Goal: Information Seeking & Learning: Learn about a topic

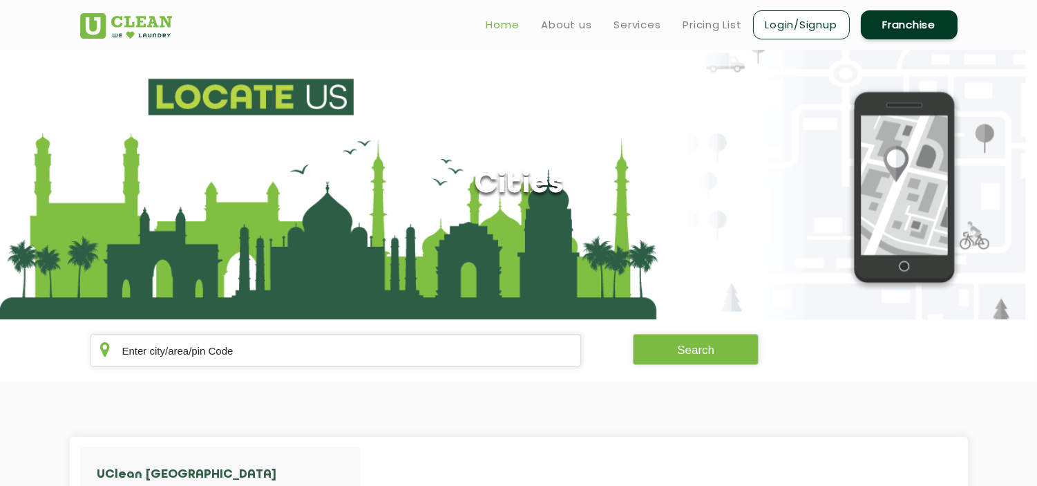
click at [499, 19] on link "Home" at bounding box center [502, 25] width 33 height 17
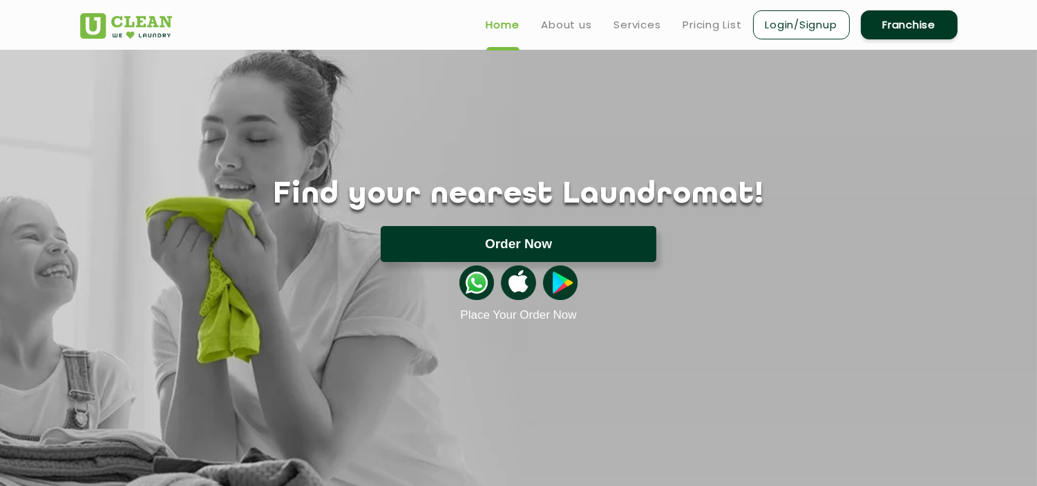
click at [526, 245] on button "Order Now" at bounding box center [519, 244] width 276 height 36
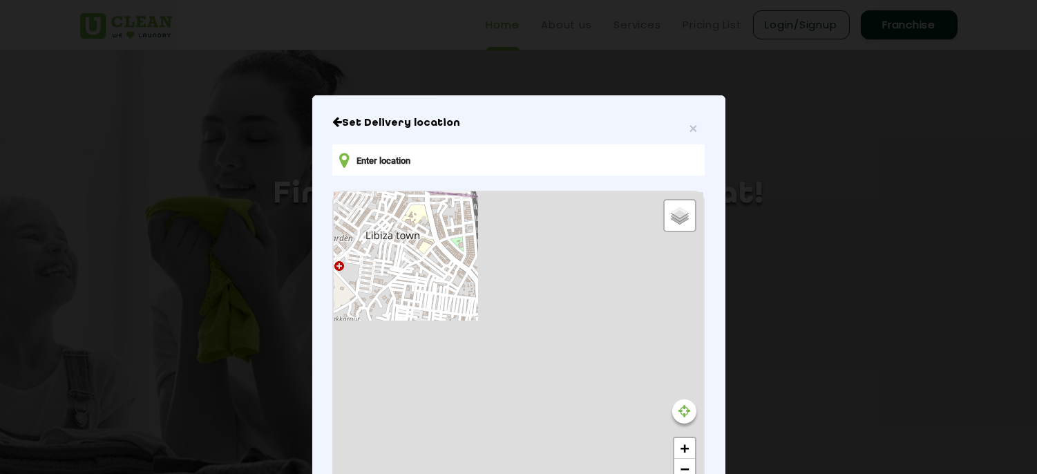
type input "LGF [STREET_ADDRESS]"
click at [691, 130] on span "×" at bounding box center [693, 128] width 8 height 16
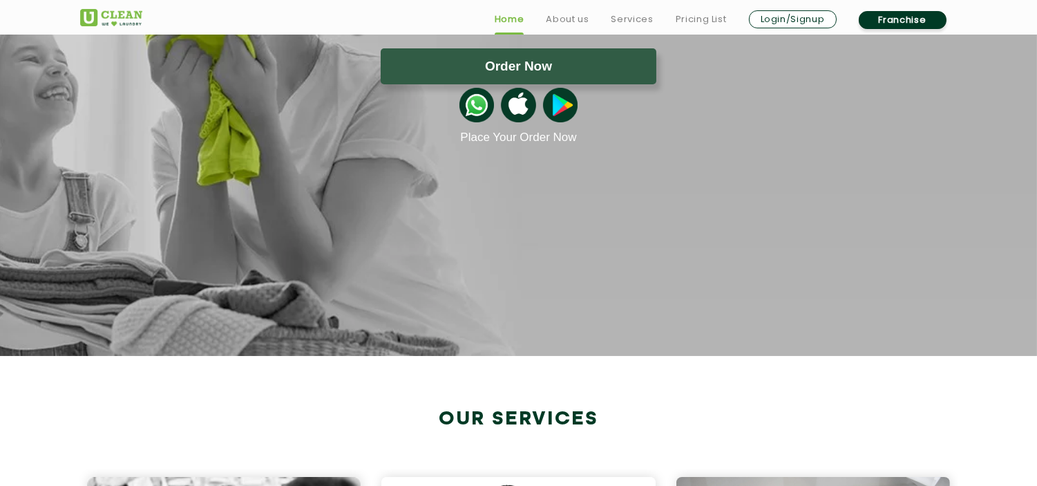
scroll to position [178, 0]
click at [708, 19] on link "Pricing List" at bounding box center [701, 19] width 51 height 17
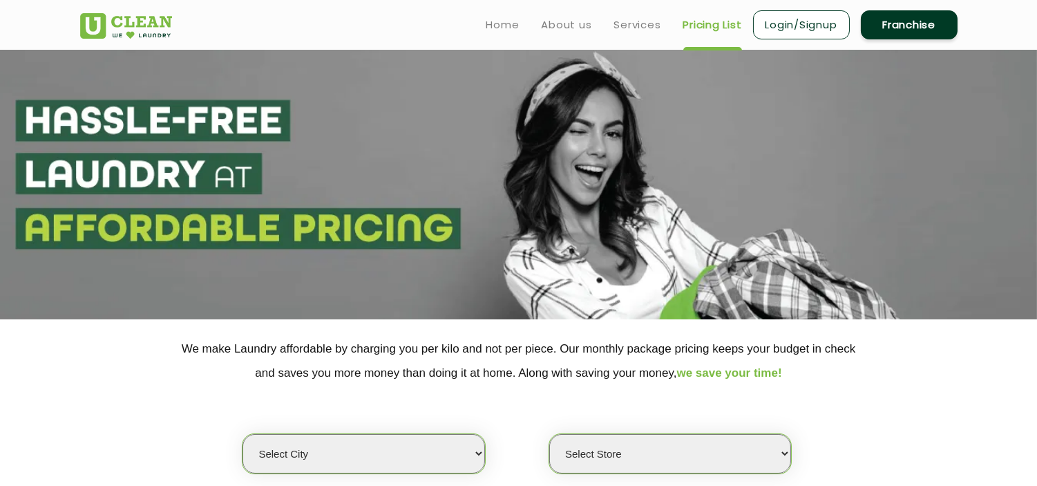
click at [347, 445] on select "Select city [GEOGRAPHIC_DATA] [GEOGRAPHIC_DATA] [GEOGRAPHIC_DATA] [GEOGRAPHIC_D…" at bounding box center [363, 453] width 242 height 39
select select "1"
click at [242, 434] on select "Select city [GEOGRAPHIC_DATA] [GEOGRAPHIC_DATA] [GEOGRAPHIC_DATA] [GEOGRAPHIC_D…" at bounding box center [363, 453] width 242 height 39
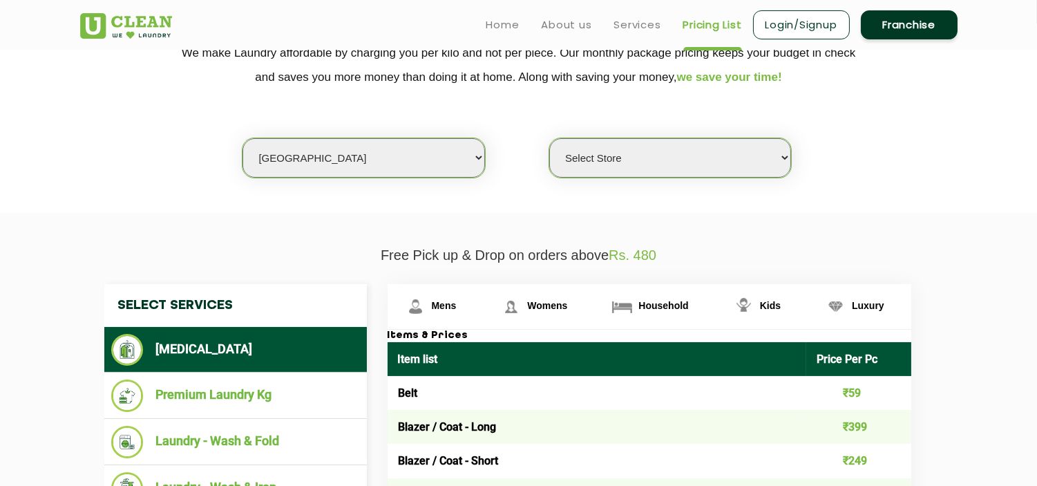
scroll to position [292, 0]
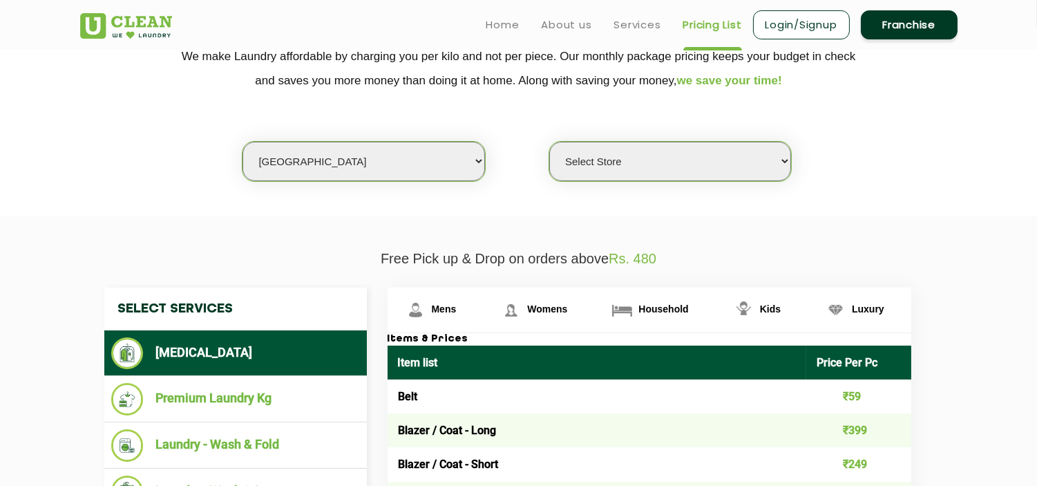
click at [594, 178] on select "Select Store [GEOGRAPHIC_DATA] [GEOGRAPHIC_DATA] 2 [GEOGRAPHIC_DATA] [PERSON_NA…" at bounding box center [670, 161] width 242 height 39
select select "141"
click at [549, 142] on select "Select Store [GEOGRAPHIC_DATA] [GEOGRAPHIC_DATA] 2 [GEOGRAPHIC_DATA] [PERSON_NA…" at bounding box center [670, 161] width 242 height 39
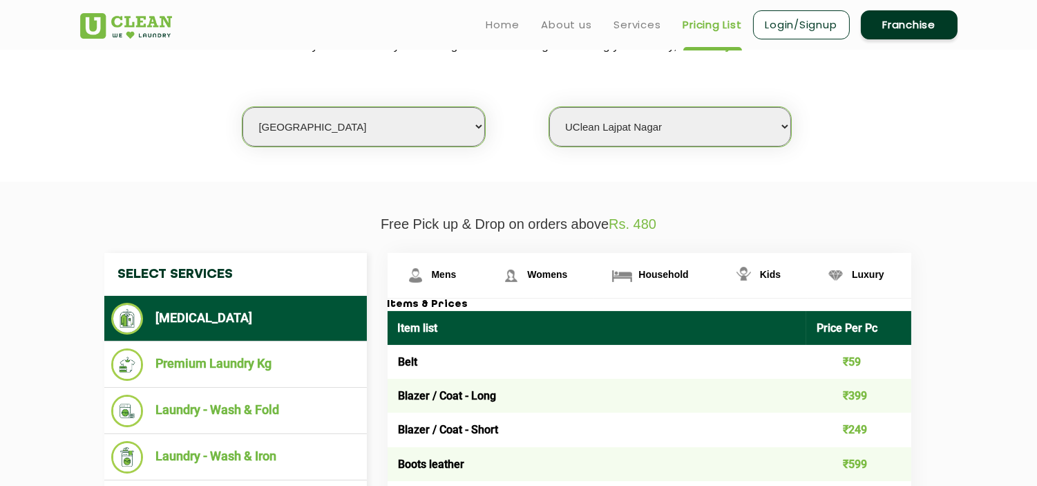
scroll to position [322, 0]
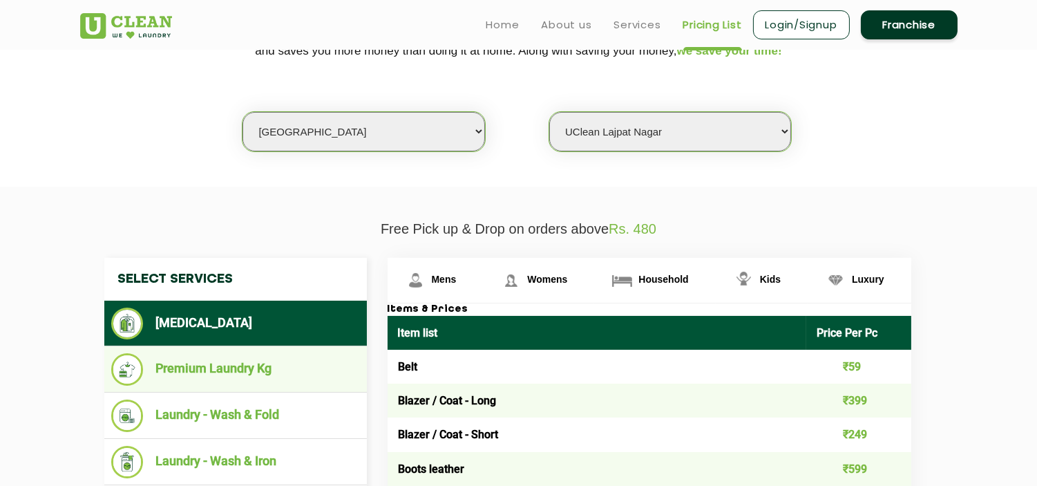
click at [218, 364] on li "Premium Laundry Kg" at bounding box center [235, 369] width 249 height 32
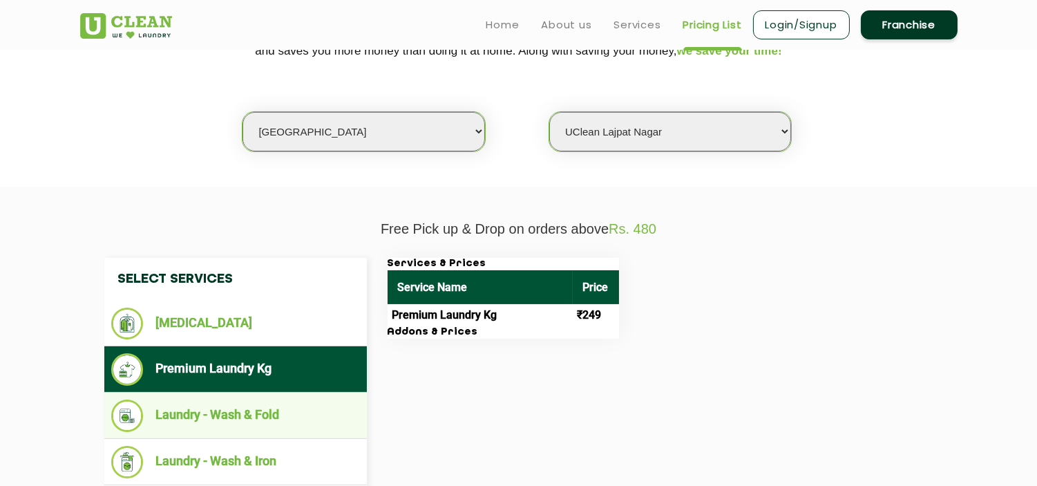
click at [236, 403] on li "Laundry - Wash & Fold" at bounding box center [235, 415] width 249 height 32
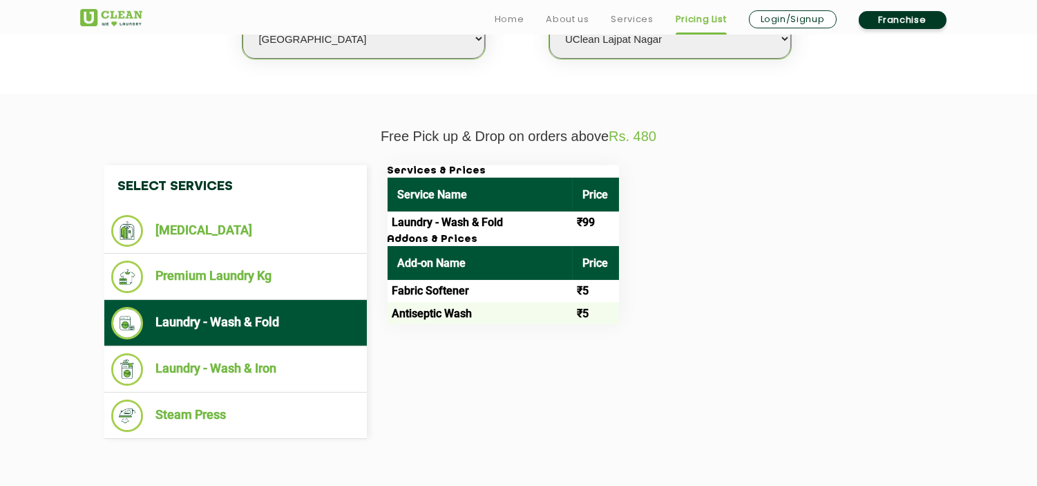
scroll to position [436, 0]
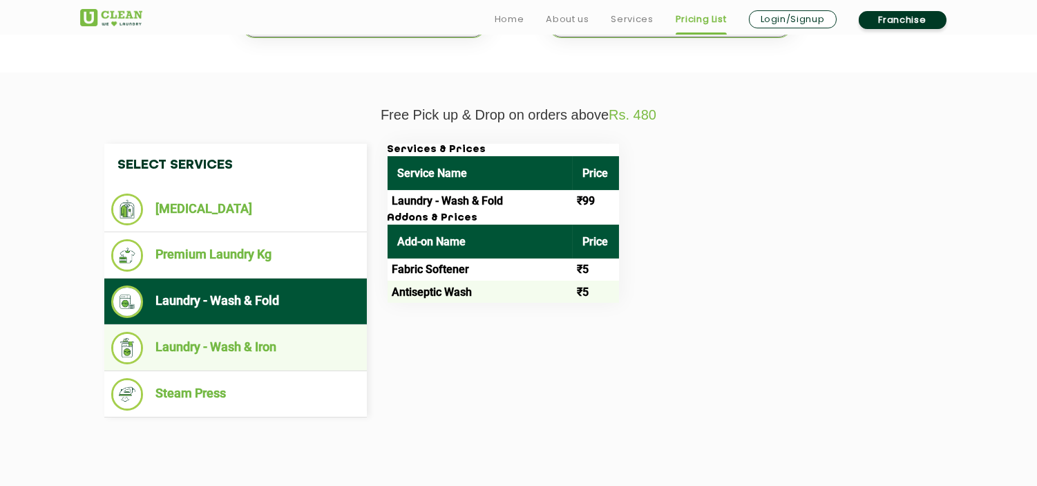
click at [260, 346] on li "Laundry - Wash & Iron" at bounding box center [235, 348] width 249 height 32
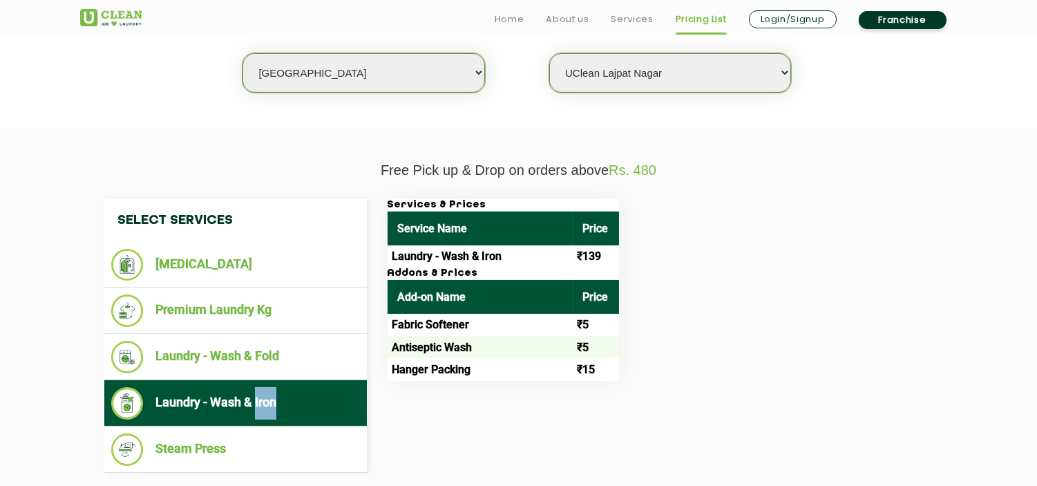
scroll to position [382, 0]
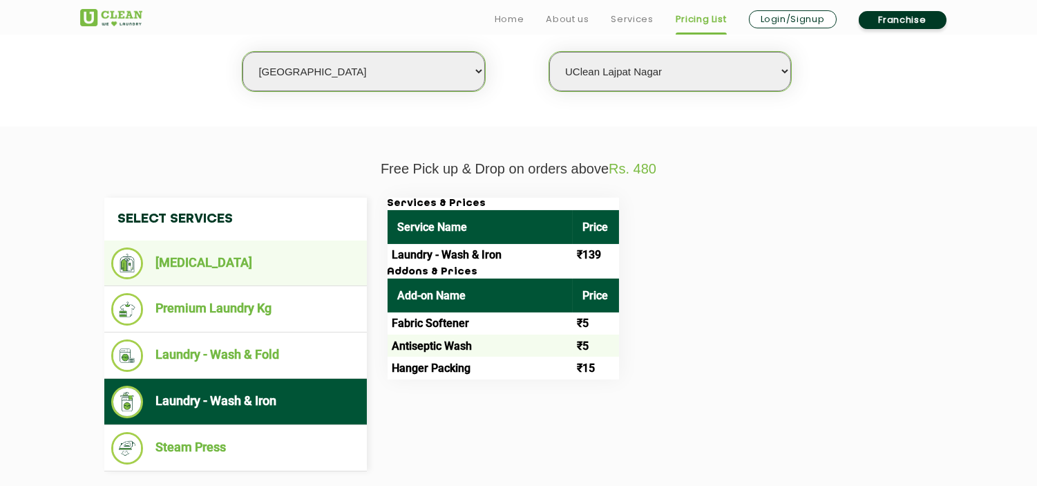
click at [204, 260] on li "[MEDICAL_DATA]" at bounding box center [235, 263] width 249 height 32
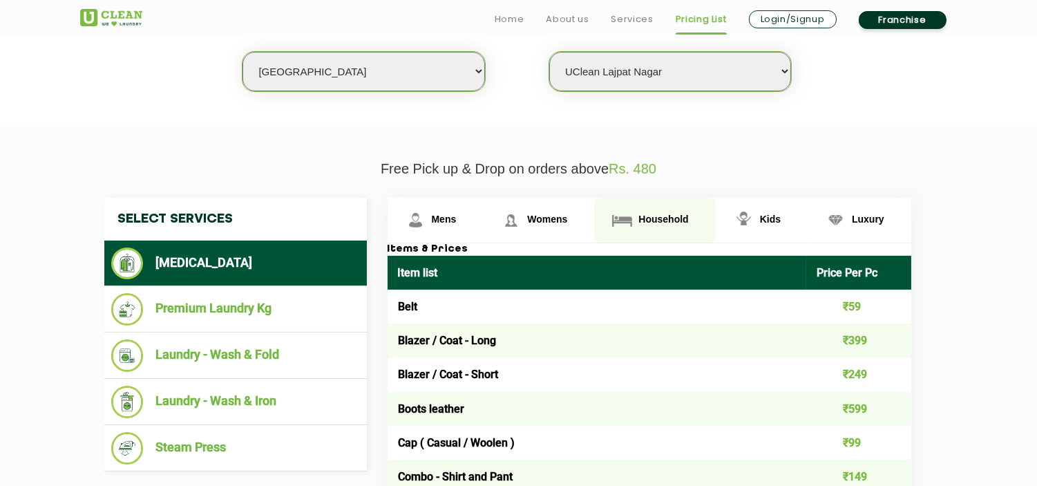
click at [653, 210] on link "Household" at bounding box center [654, 220] width 121 height 45
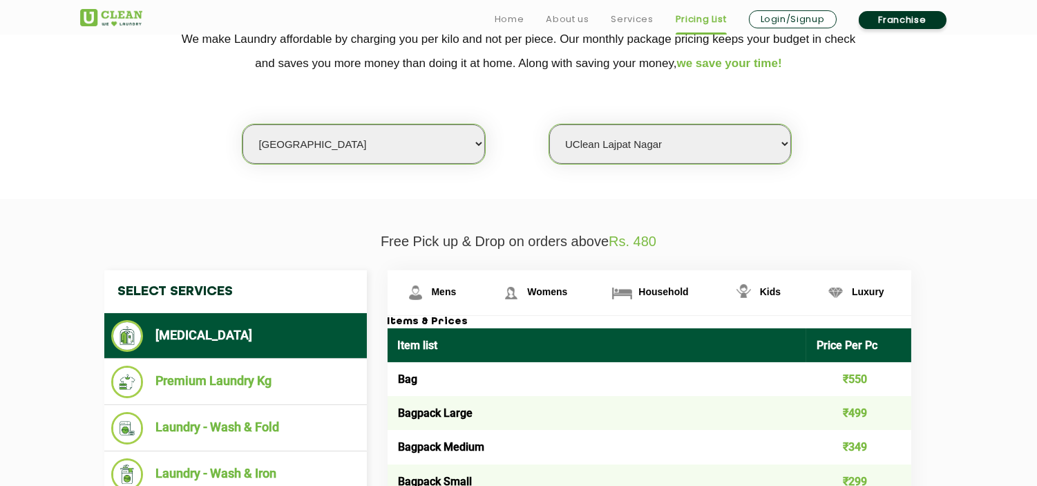
scroll to position [328, 0]
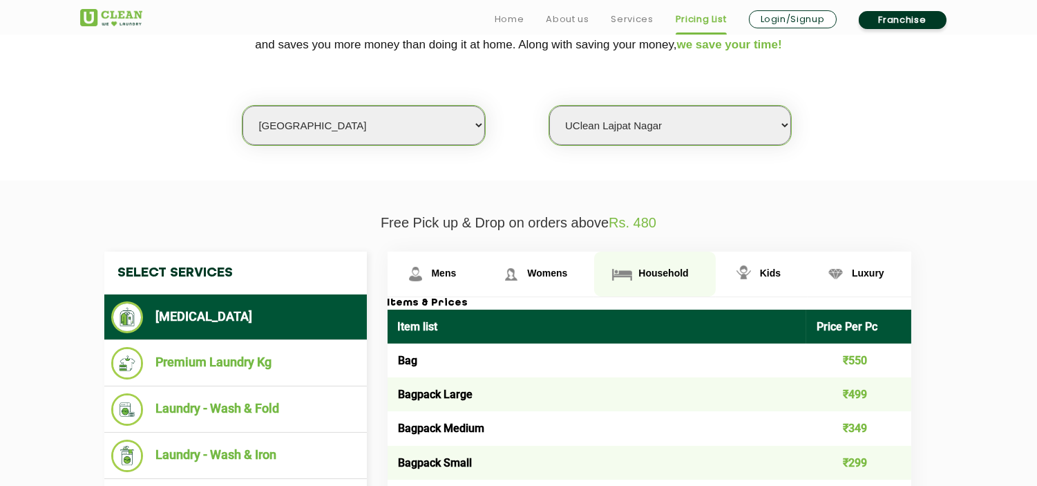
click at [663, 277] on span "Household" at bounding box center [663, 272] width 50 height 11
click at [647, 269] on span "Household" at bounding box center [663, 272] width 50 height 11
click at [624, 267] on img at bounding box center [622, 274] width 24 height 24
click at [636, 273] on link "Household" at bounding box center [654, 273] width 121 height 45
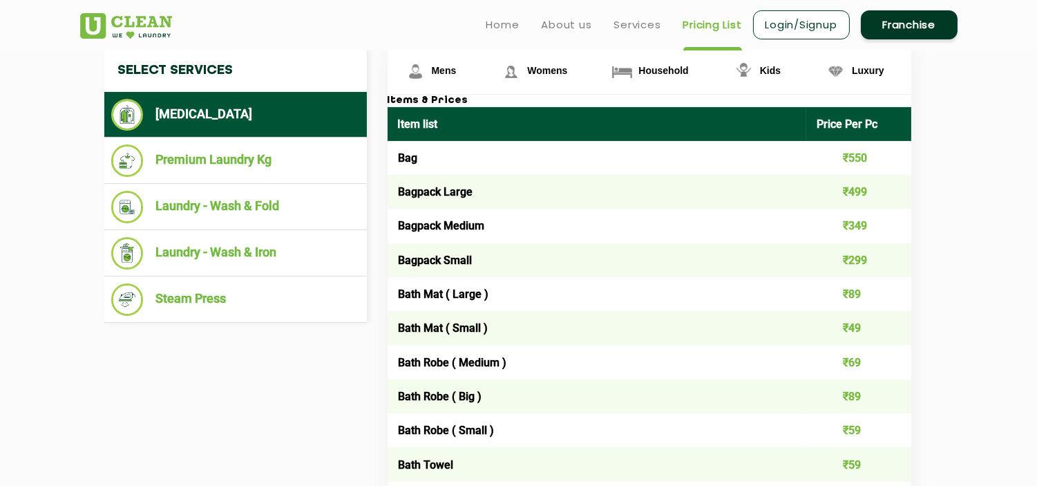
scroll to position [0, 0]
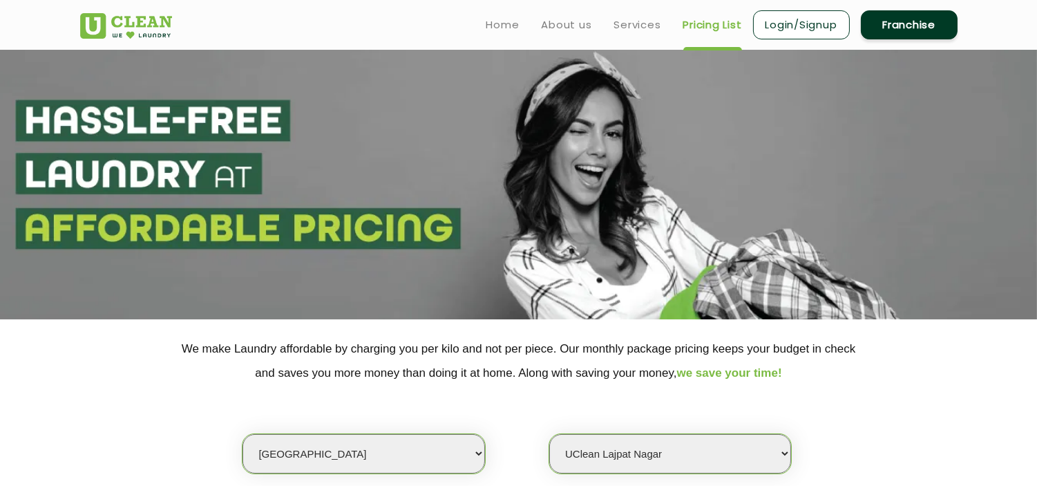
click at [354, 443] on select "Select city [GEOGRAPHIC_DATA] [GEOGRAPHIC_DATA] [GEOGRAPHIC_DATA] [GEOGRAPHIC_D…" at bounding box center [363, 453] width 242 height 39
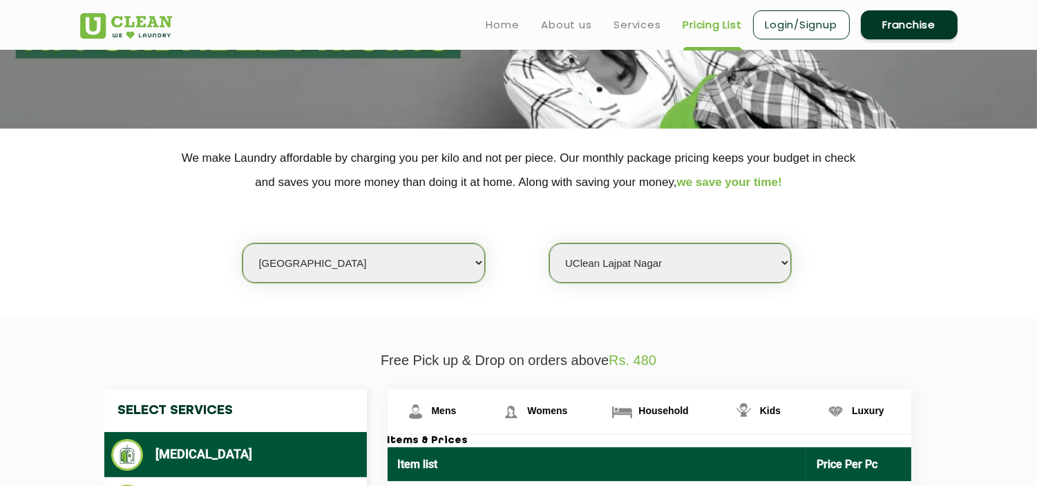
scroll to position [173, 0]
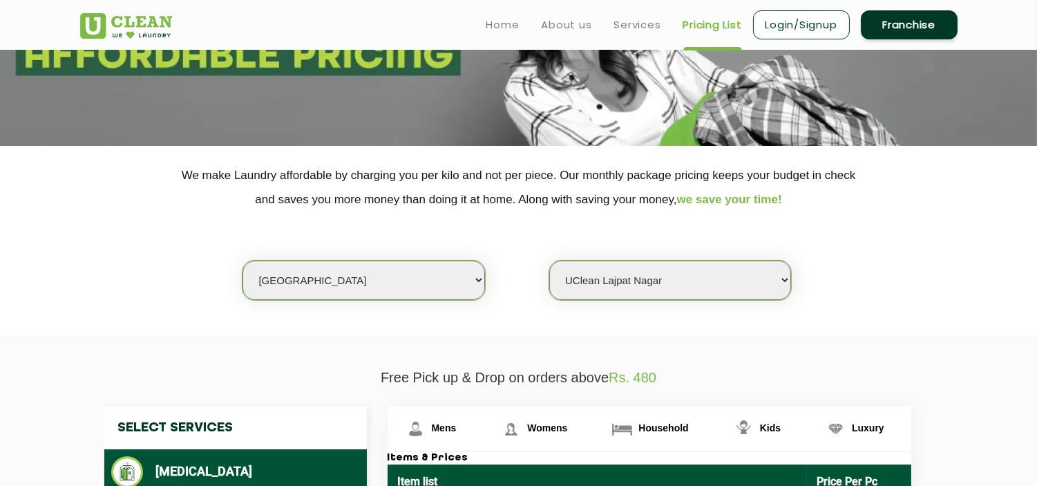
click at [334, 278] on select "Select city [GEOGRAPHIC_DATA] [GEOGRAPHIC_DATA] [GEOGRAPHIC_DATA] [GEOGRAPHIC_D…" at bounding box center [363, 279] width 242 height 39
select select "26"
click at [242, 260] on select "Select city [GEOGRAPHIC_DATA] [GEOGRAPHIC_DATA] [GEOGRAPHIC_DATA] [GEOGRAPHIC_D…" at bounding box center [363, 279] width 242 height 39
click at [589, 287] on select "Select Store [GEOGRAPHIC_DATA][PERSON_NAME] [GEOGRAPHIC_DATA] [PERSON_NAME][GEO…" at bounding box center [670, 279] width 242 height 39
select select "214"
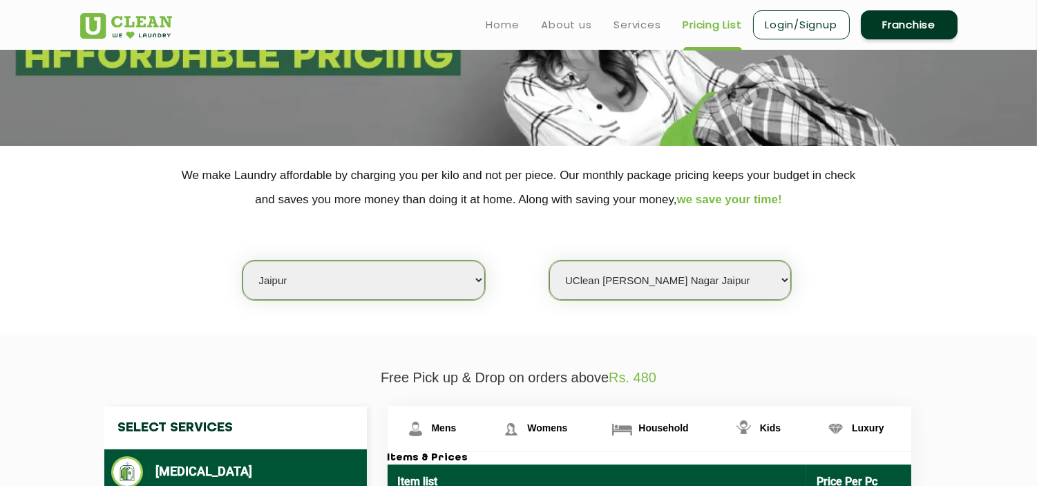
click at [549, 260] on select "Select Store [GEOGRAPHIC_DATA][PERSON_NAME] [GEOGRAPHIC_DATA] [PERSON_NAME][GEO…" at bounding box center [670, 279] width 242 height 39
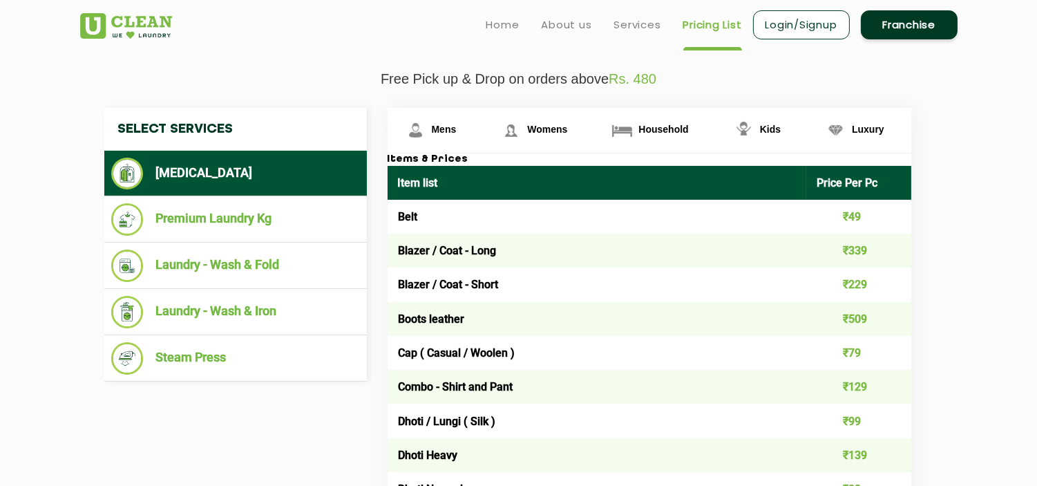
scroll to position [471, 0]
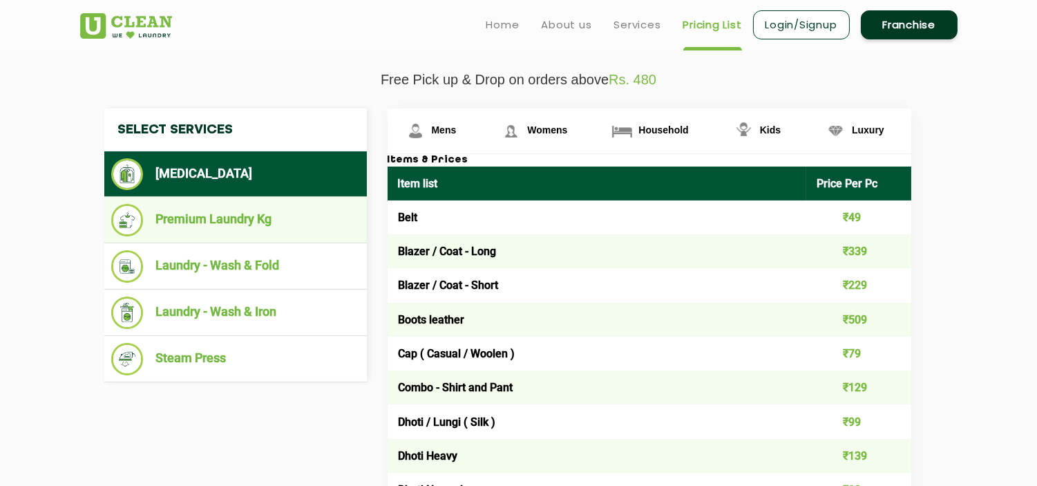
click at [250, 224] on li "Premium Laundry Kg" at bounding box center [235, 220] width 249 height 32
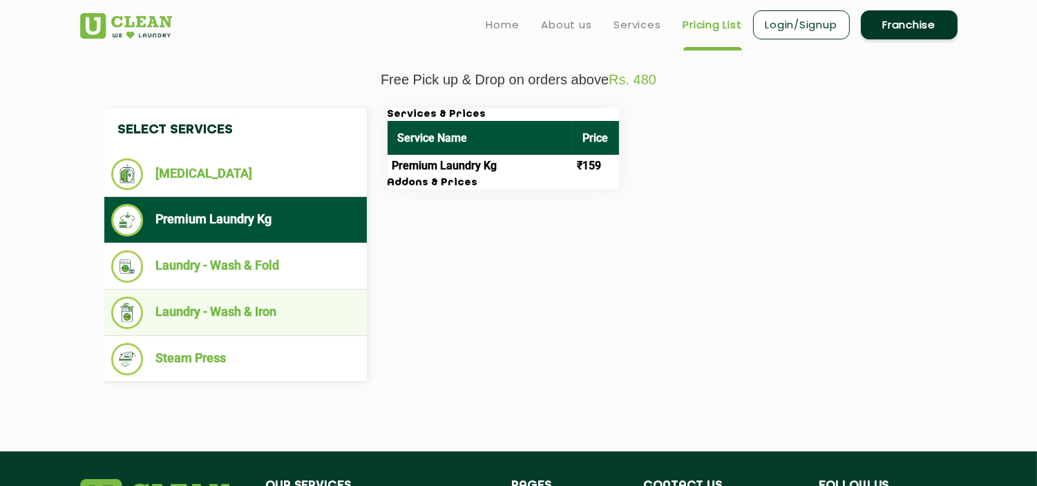
click at [259, 316] on li "Laundry - Wash & Iron" at bounding box center [235, 312] width 249 height 32
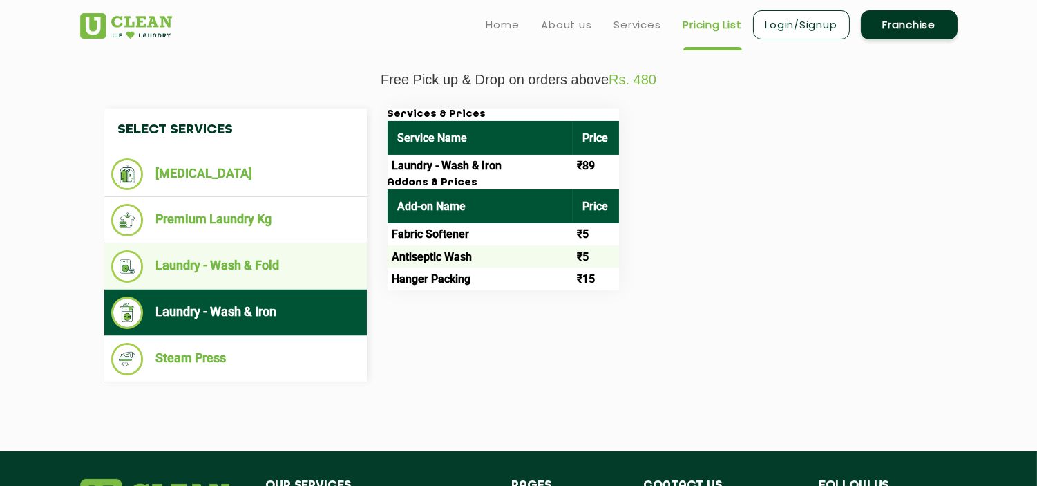
click at [269, 261] on li "Laundry - Wash & Fold" at bounding box center [235, 266] width 249 height 32
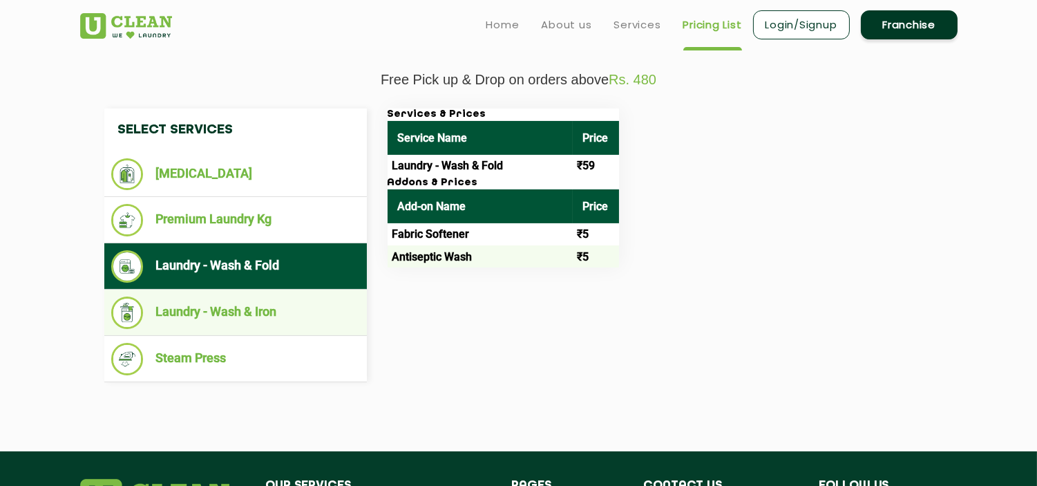
click at [256, 302] on li "Laundry - Wash & Iron" at bounding box center [235, 312] width 249 height 32
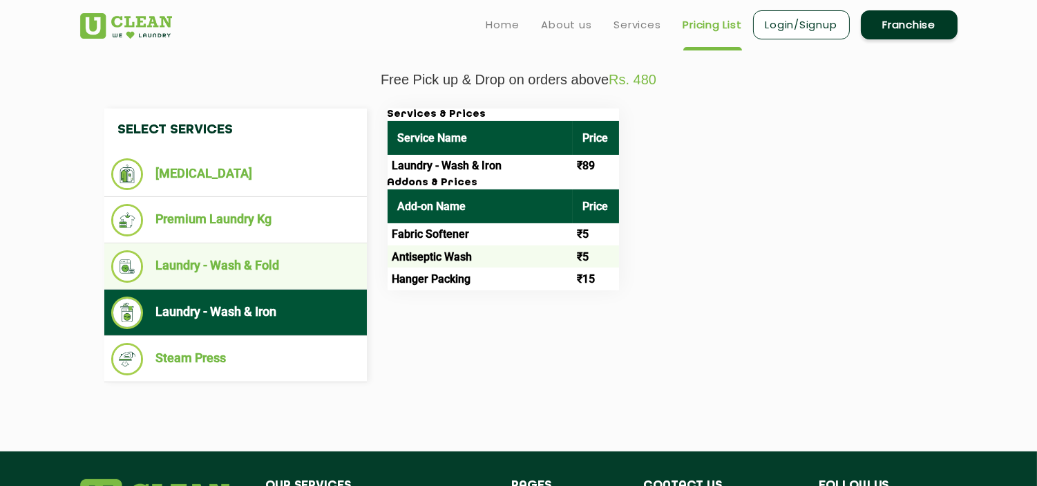
click at [279, 274] on li "Laundry - Wash & Fold" at bounding box center [235, 266] width 249 height 32
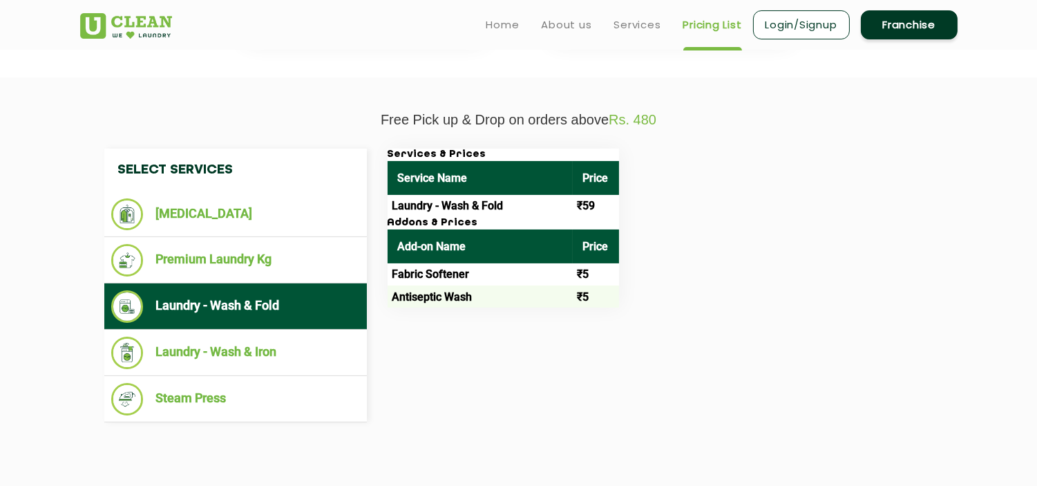
scroll to position [430, 0]
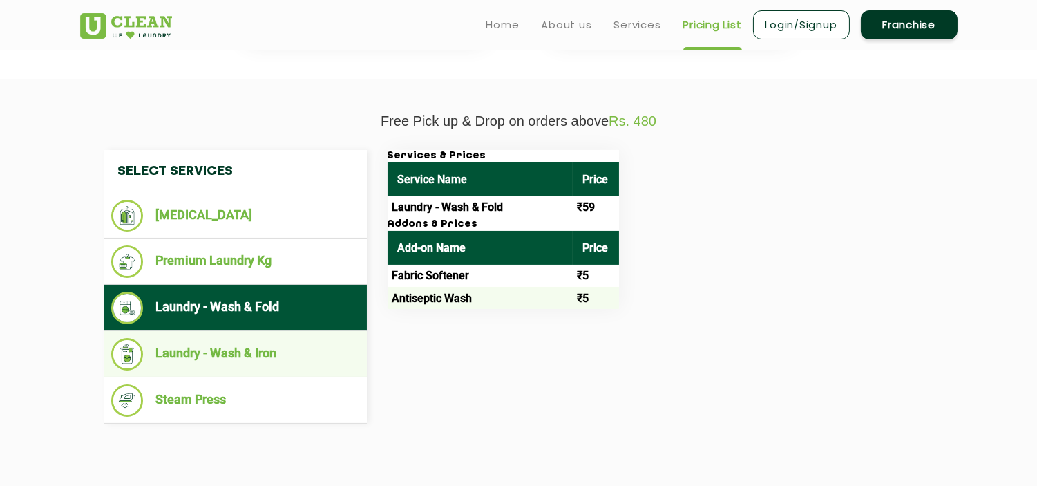
click at [245, 341] on li "Laundry - Wash & Iron" at bounding box center [235, 354] width 249 height 32
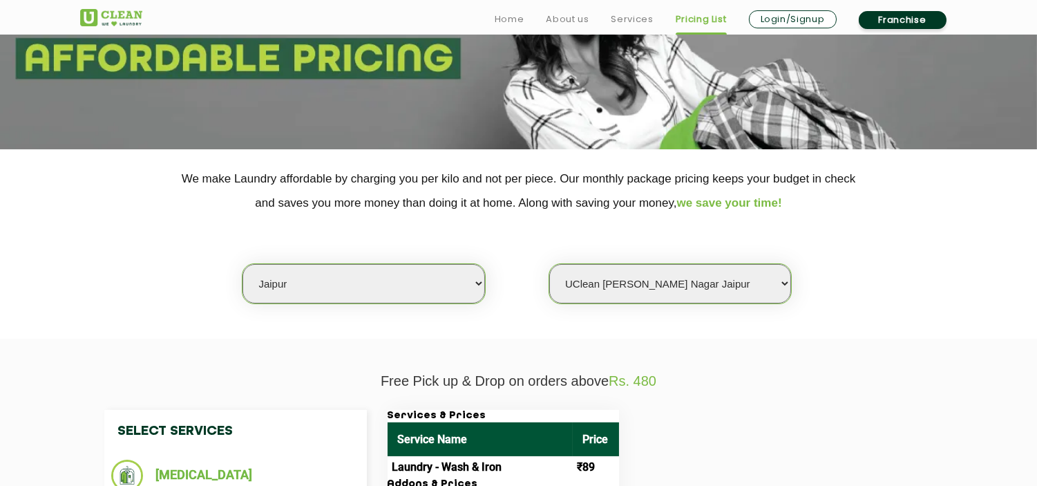
scroll to position [173, 0]
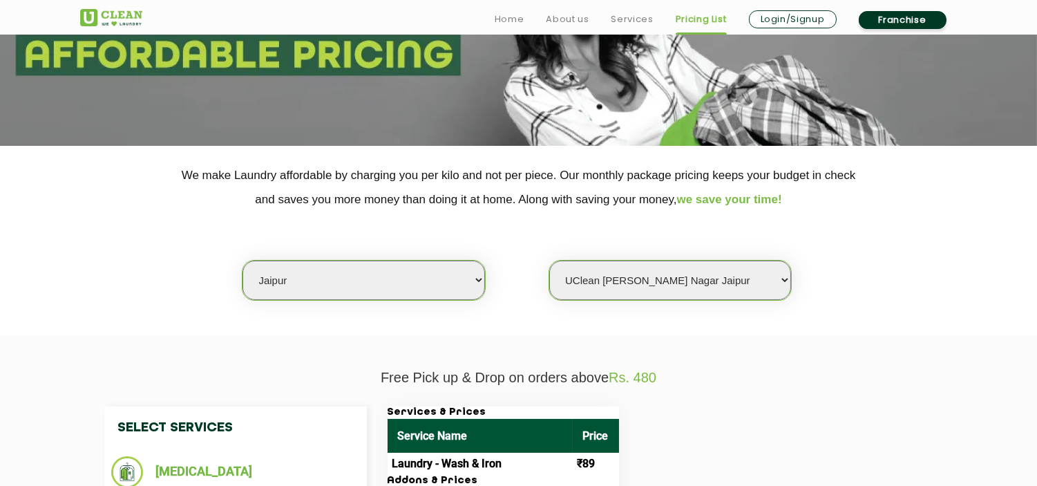
click at [419, 278] on select "Select city [GEOGRAPHIC_DATA] [GEOGRAPHIC_DATA] [GEOGRAPHIC_DATA] [GEOGRAPHIC_D…" at bounding box center [363, 279] width 242 height 39
select select "41"
click at [242, 260] on select "Select city [GEOGRAPHIC_DATA] [GEOGRAPHIC_DATA] [GEOGRAPHIC_DATA] [GEOGRAPHIC_D…" at bounding box center [363, 279] width 242 height 39
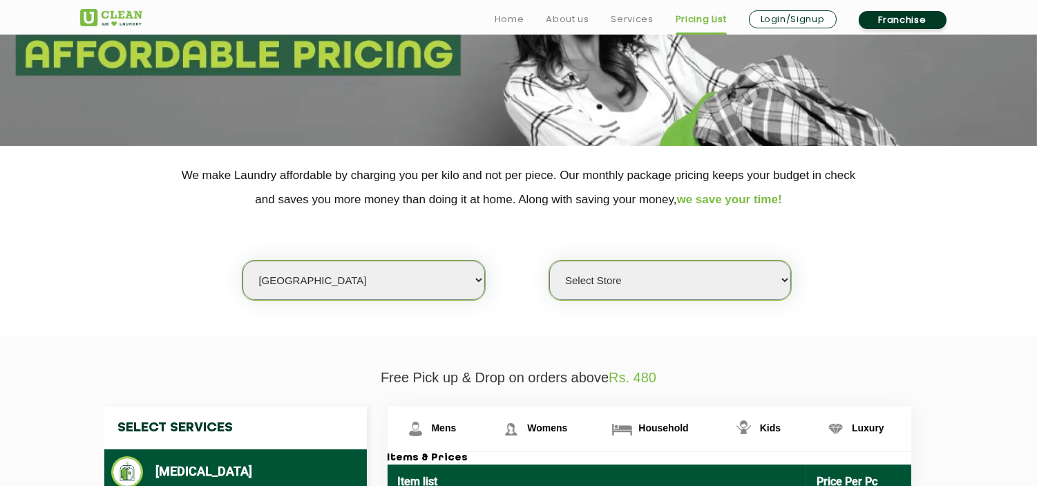
click at [589, 269] on select "Select Store [GEOGRAPHIC_DATA]" at bounding box center [670, 279] width 242 height 39
select select "308"
click at [549, 260] on select "Select Store [GEOGRAPHIC_DATA]" at bounding box center [670, 279] width 242 height 39
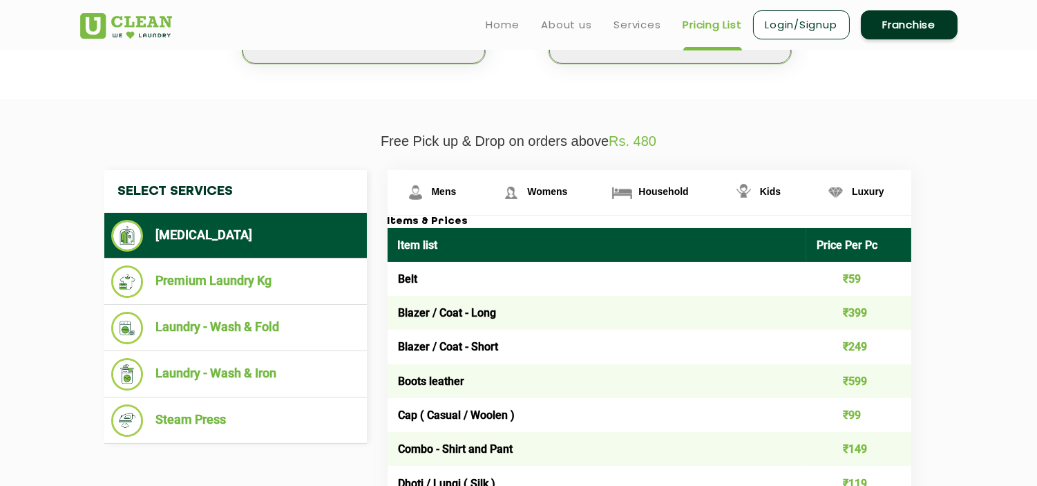
scroll to position [405, 0]
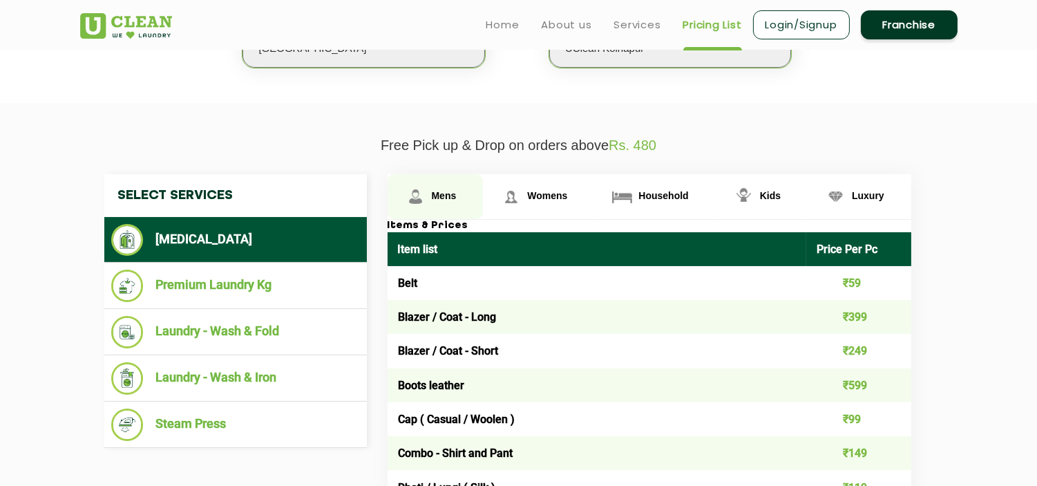
click at [439, 192] on span "Mens" at bounding box center [444, 195] width 25 height 11
click at [443, 191] on span "Mens" at bounding box center [444, 195] width 25 height 11
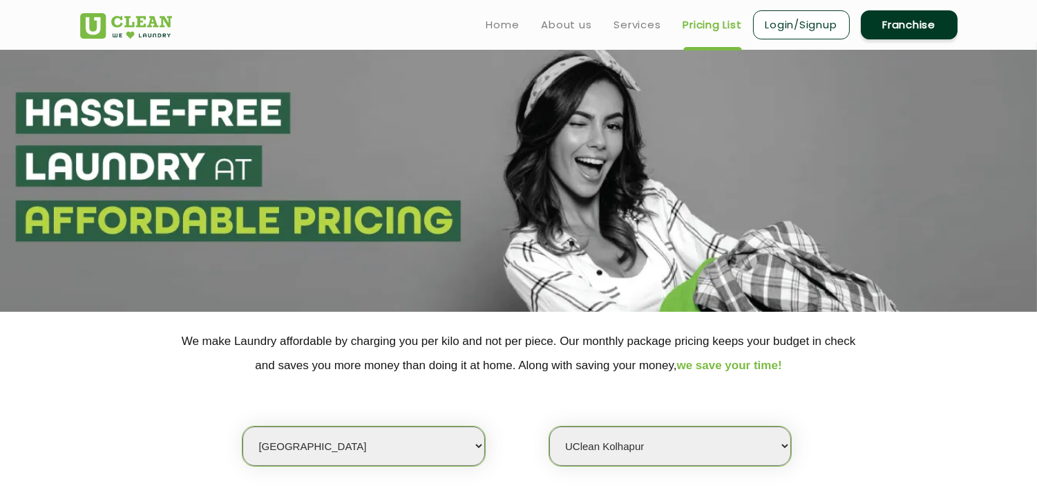
scroll to position [0, 0]
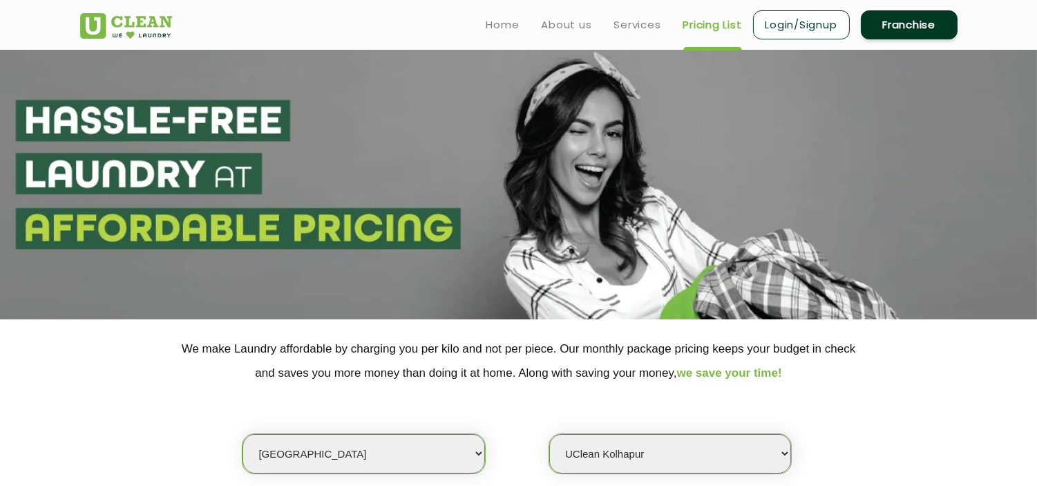
click at [359, 453] on select "Select city [GEOGRAPHIC_DATA] [GEOGRAPHIC_DATA] [GEOGRAPHIC_DATA] [GEOGRAPHIC_D…" at bounding box center [363, 453] width 242 height 39
select select "4"
click at [242, 434] on select "Select city [GEOGRAPHIC_DATA] [GEOGRAPHIC_DATA] [GEOGRAPHIC_DATA] [GEOGRAPHIC_D…" at bounding box center [363, 453] width 242 height 39
click at [624, 438] on select "Select Store [GEOGRAPHIC_DATA] [GEOGRAPHIC_DATA] [GEOGRAPHIC_DATA] [GEOGRAPHIC_…" at bounding box center [670, 453] width 242 height 39
select select "128"
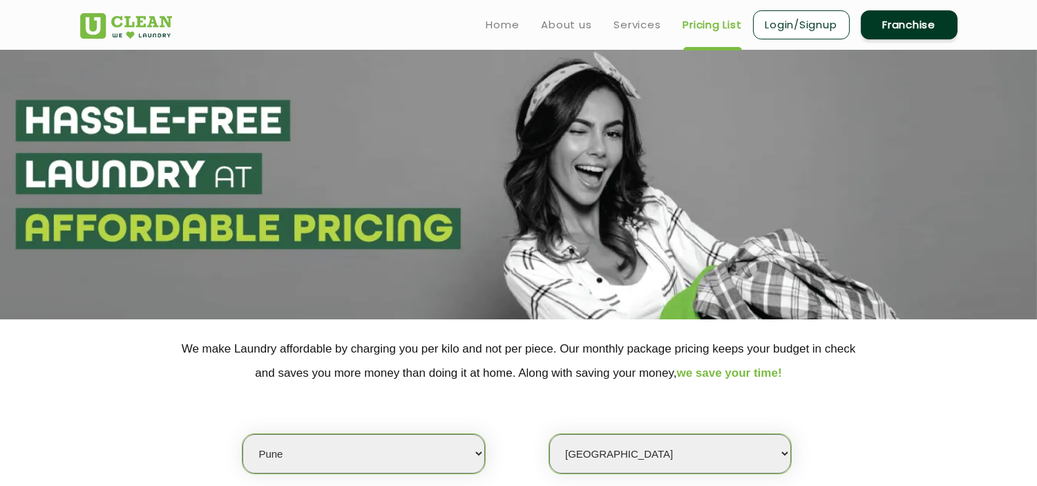
click at [549, 434] on select "Select Store [GEOGRAPHIC_DATA] [GEOGRAPHIC_DATA] [GEOGRAPHIC_DATA] [GEOGRAPHIC_…" at bounding box center [670, 453] width 242 height 39
click at [852, 405] on div "Select city [GEOGRAPHIC_DATA] [GEOGRAPHIC_DATA] [GEOGRAPHIC_DATA] [GEOGRAPHIC_D…" at bounding box center [519, 429] width 898 height 89
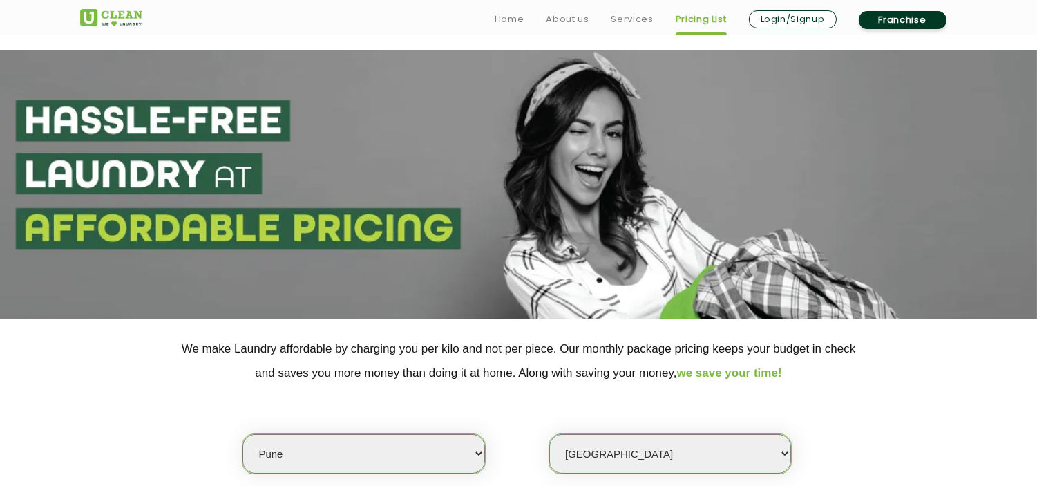
scroll to position [489, 0]
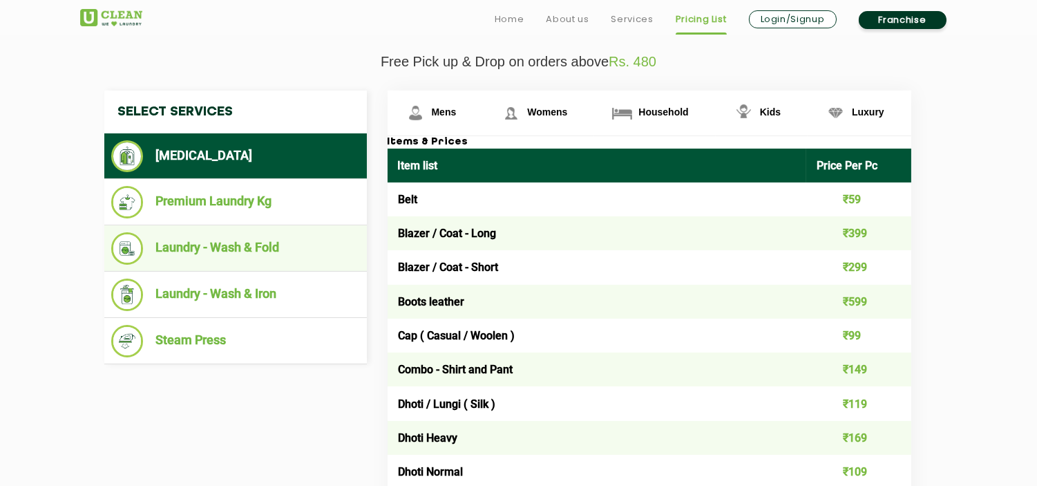
click at [259, 260] on li "Laundry - Wash & Fold" at bounding box center [235, 248] width 249 height 32
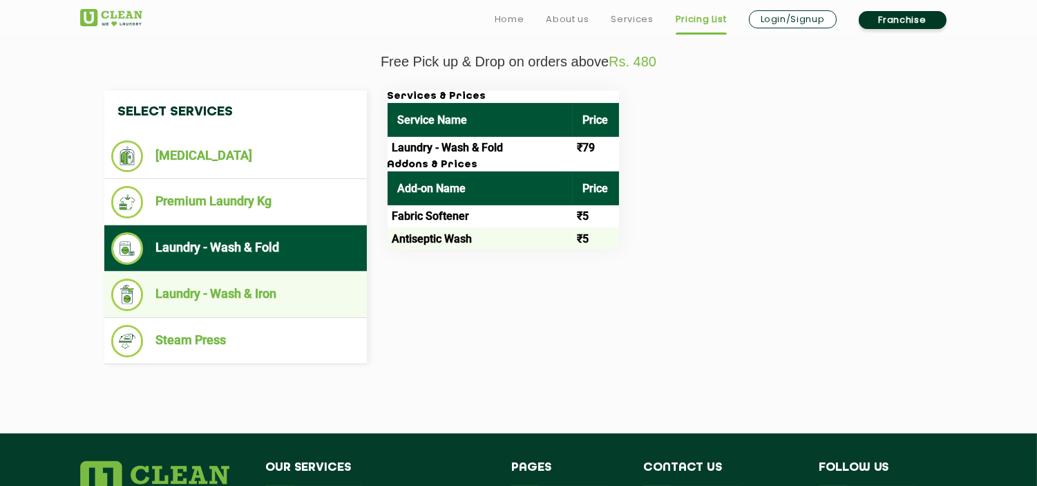
click at [266, 295] on li "Laundry - Wash & Iron" at bounding box center [235, 294] width 249 height 32
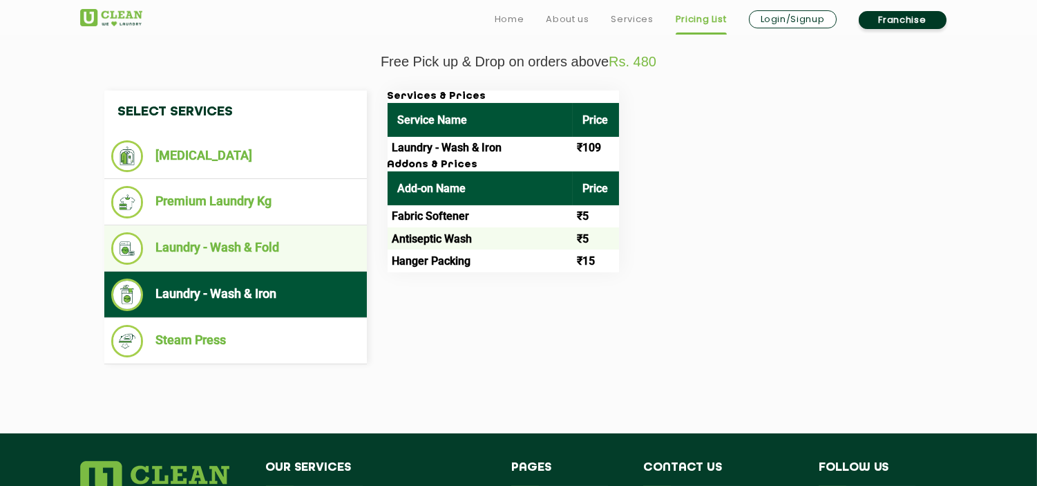
click at [283, 245] on li "Laundry - Wash & Fold" at bounding box center [235, 248] width 249 height 32
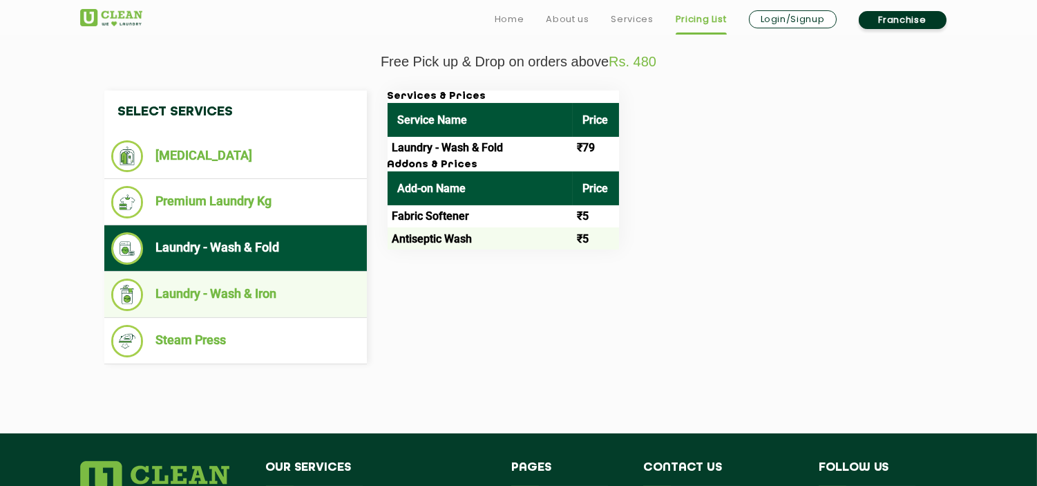
click at [281, 285] on li "Laundry - Wash & Iron" at bounding box center [235, 294] width 249 height 32
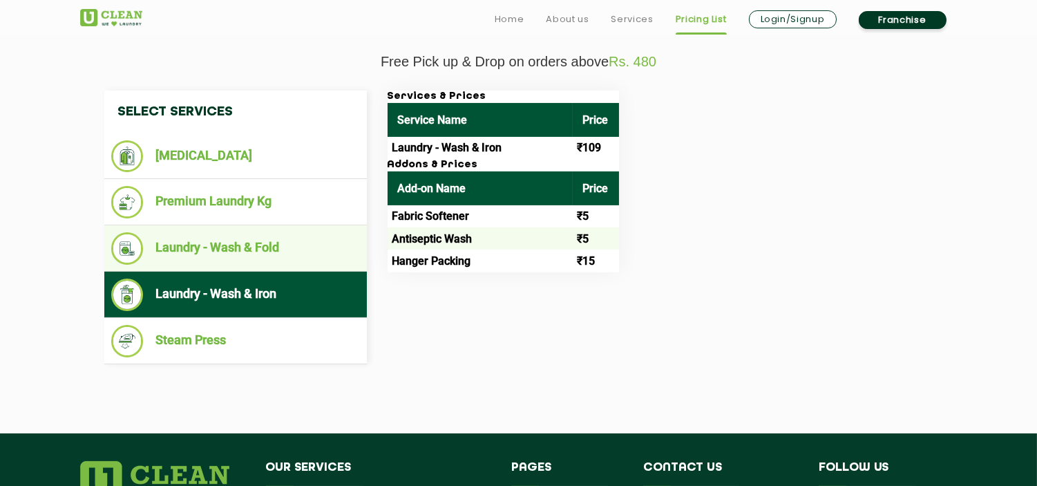
click at [285, 244] on li "Laundry - Wash & Fold" at bounding box center [235, 248] width 249 height 32
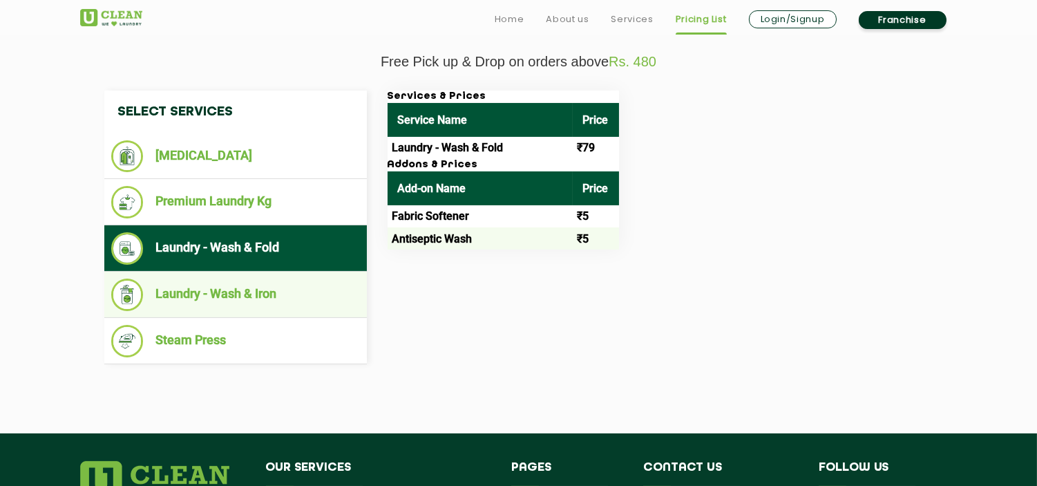
click at [292, 293] on li "Laundry - Wash & Iron" at bounding box center [235, 294] width 249 height 32
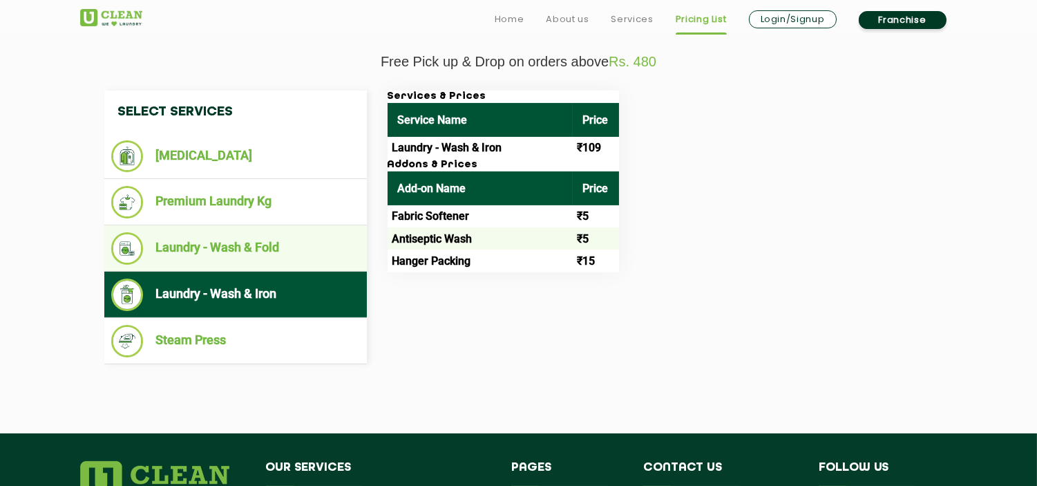
click at [274, 245] on li "Laundry - Wash & Fold" at bounding box center [235, 248] width 249 height 32
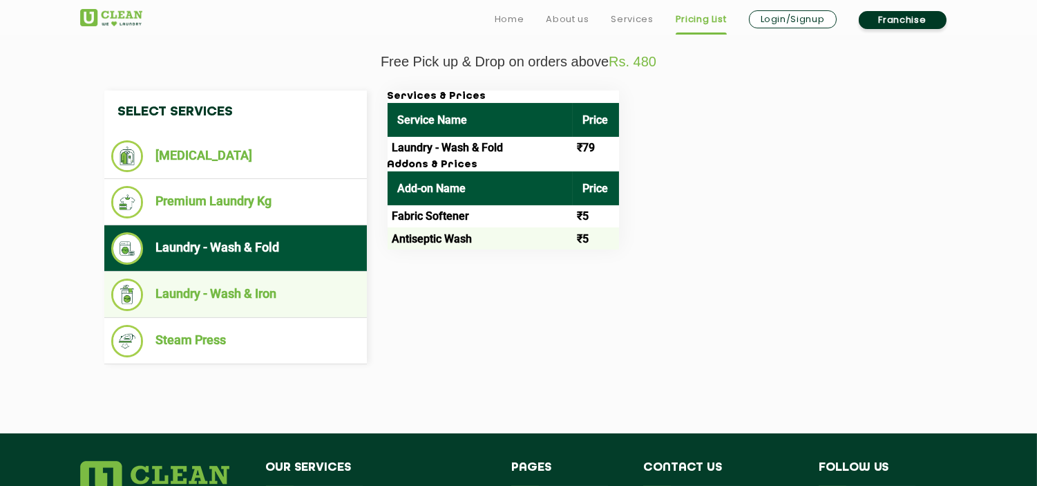
click at [285, 286] on li "Laundry - Wash & Iron" at bounding box center [235, 294] width 249 height 32
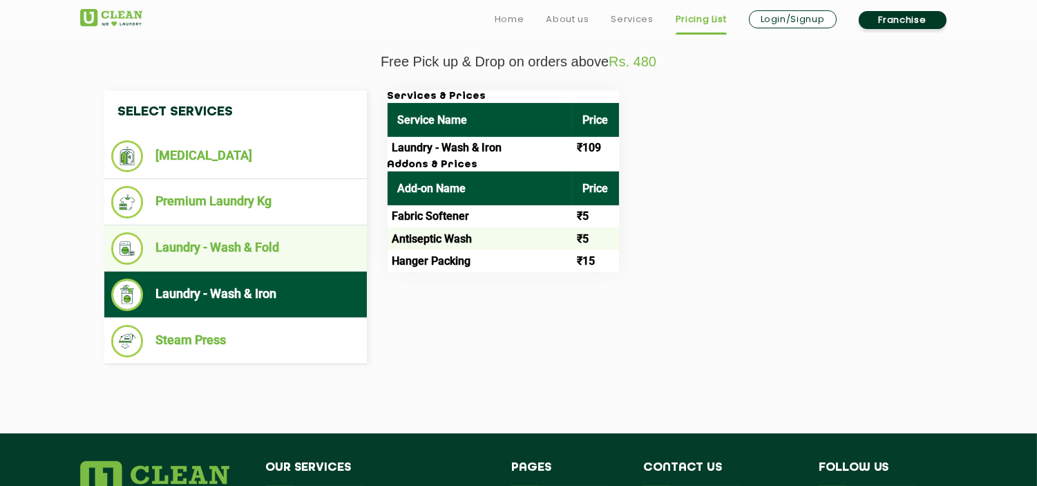
click at [278, 238] on li "Laundry - Wash & Fold" at bounding box center [235, 248] width 249 height 32
